Goal: Navigation & Orientation: Go to known website

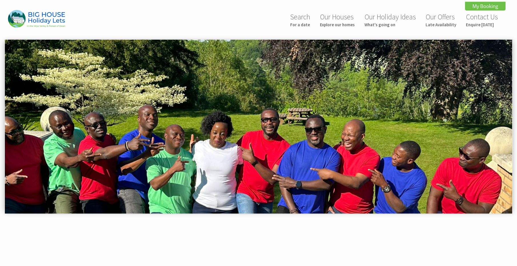
scroll to position [695, 0]
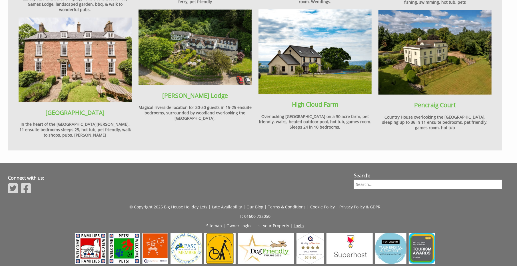
click at [299, 224] on link "Login" at bounding box center [299, 226] width 10 height 5
click at [298, 224] on link "Login" at bounding box center [299, 226] width 10 height 5
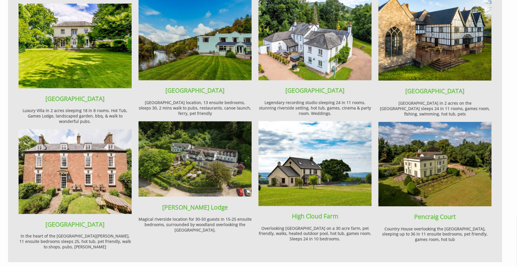
scroll to position [695, 0]
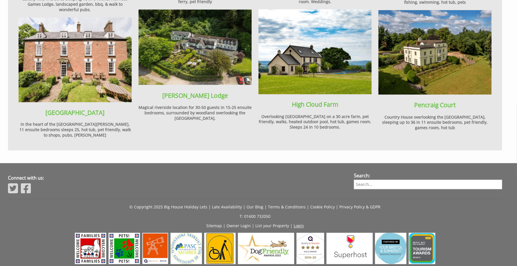
click at [294, 224] on link "Login" at bounding box center [299, 226] width 10 height 5
